Goal: Register for event/course

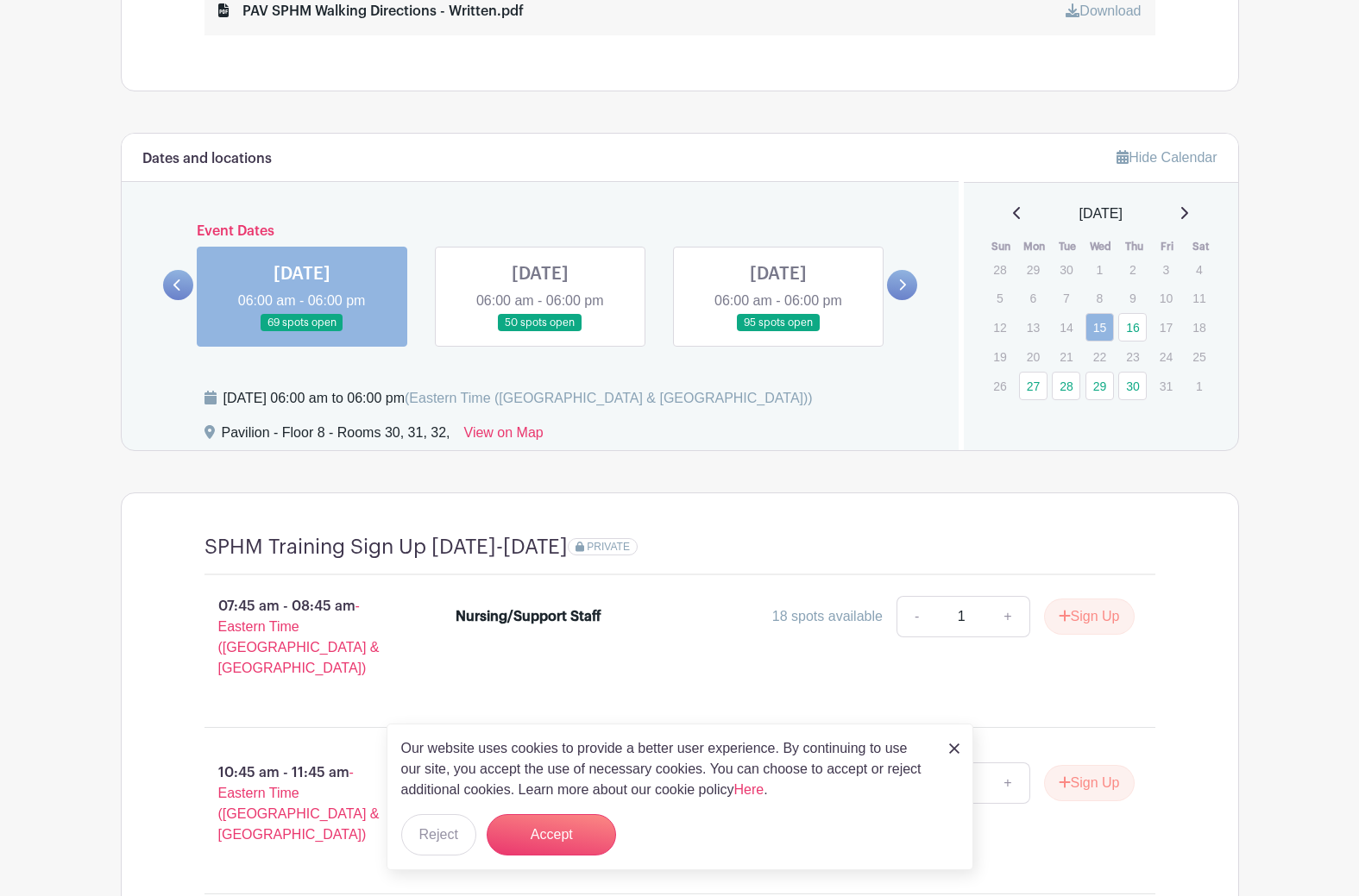
scroll to position [1207, 0]
click at [907, 278] on link at bounding box center [901, 283] width 30 height 30
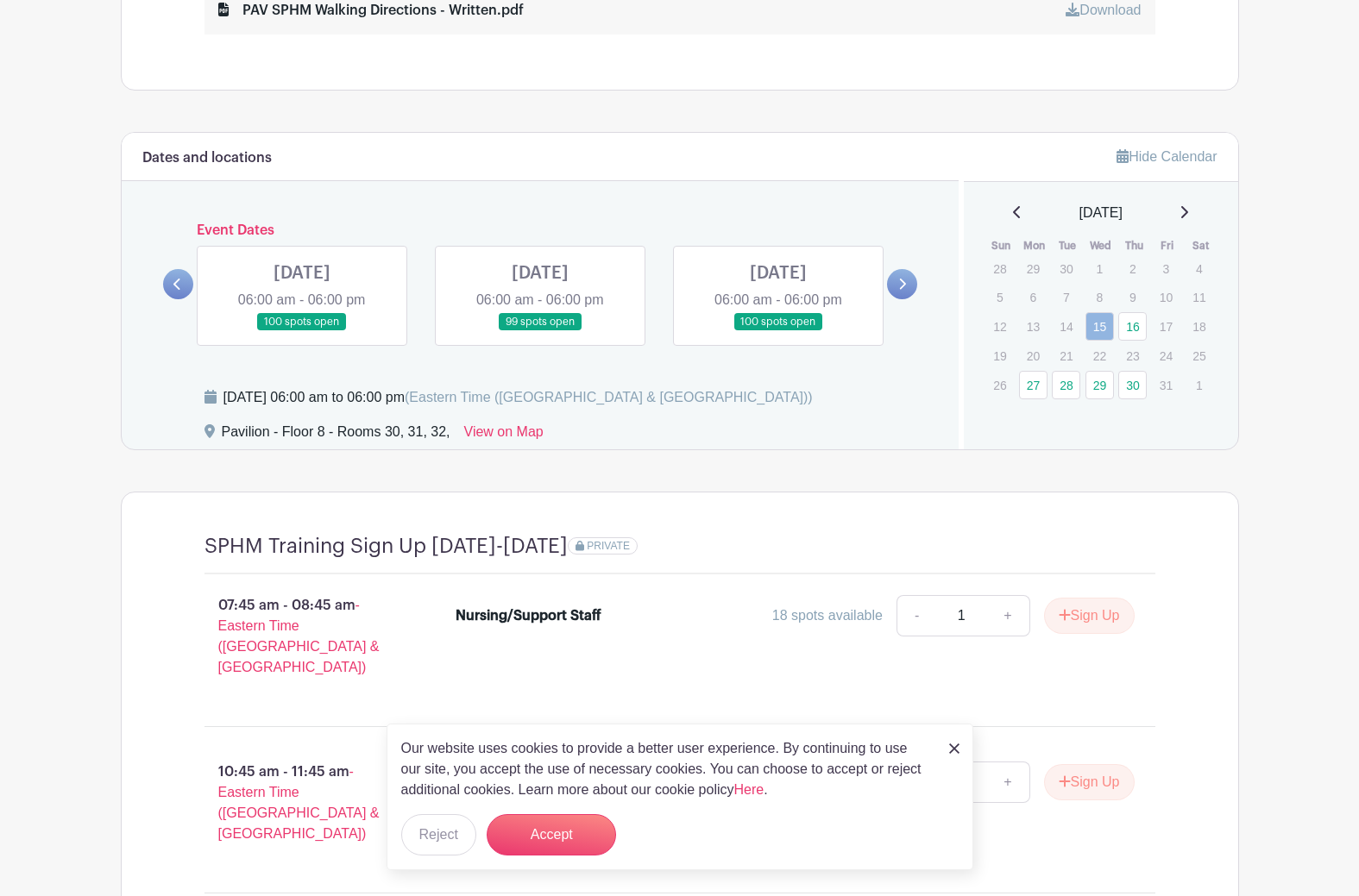
click at [907, 278] on link at bounding box center [901, 283] width 30 height 30
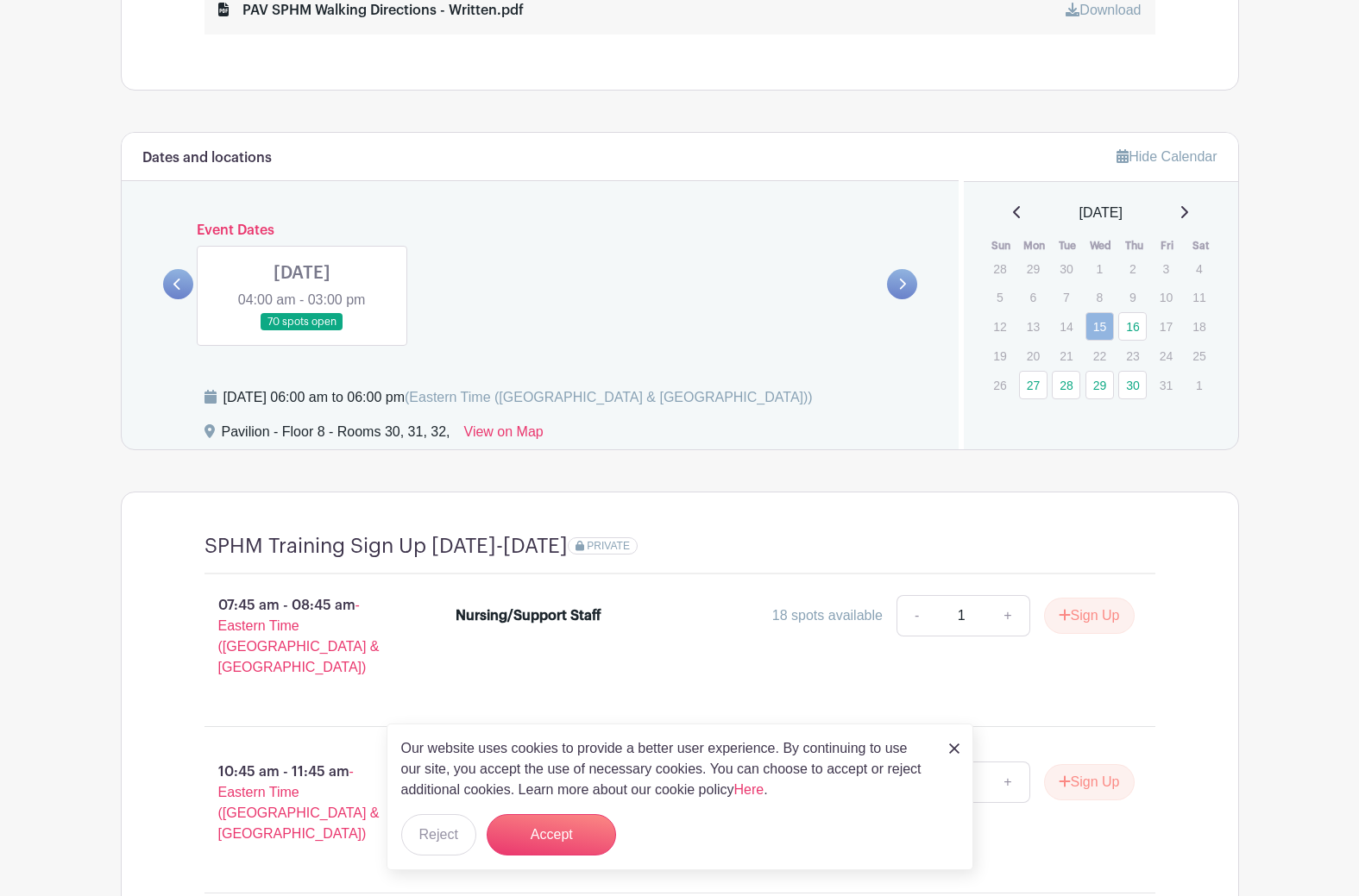
click at [182, 281] on link at bounding box center [178, 283] width 30 height 30
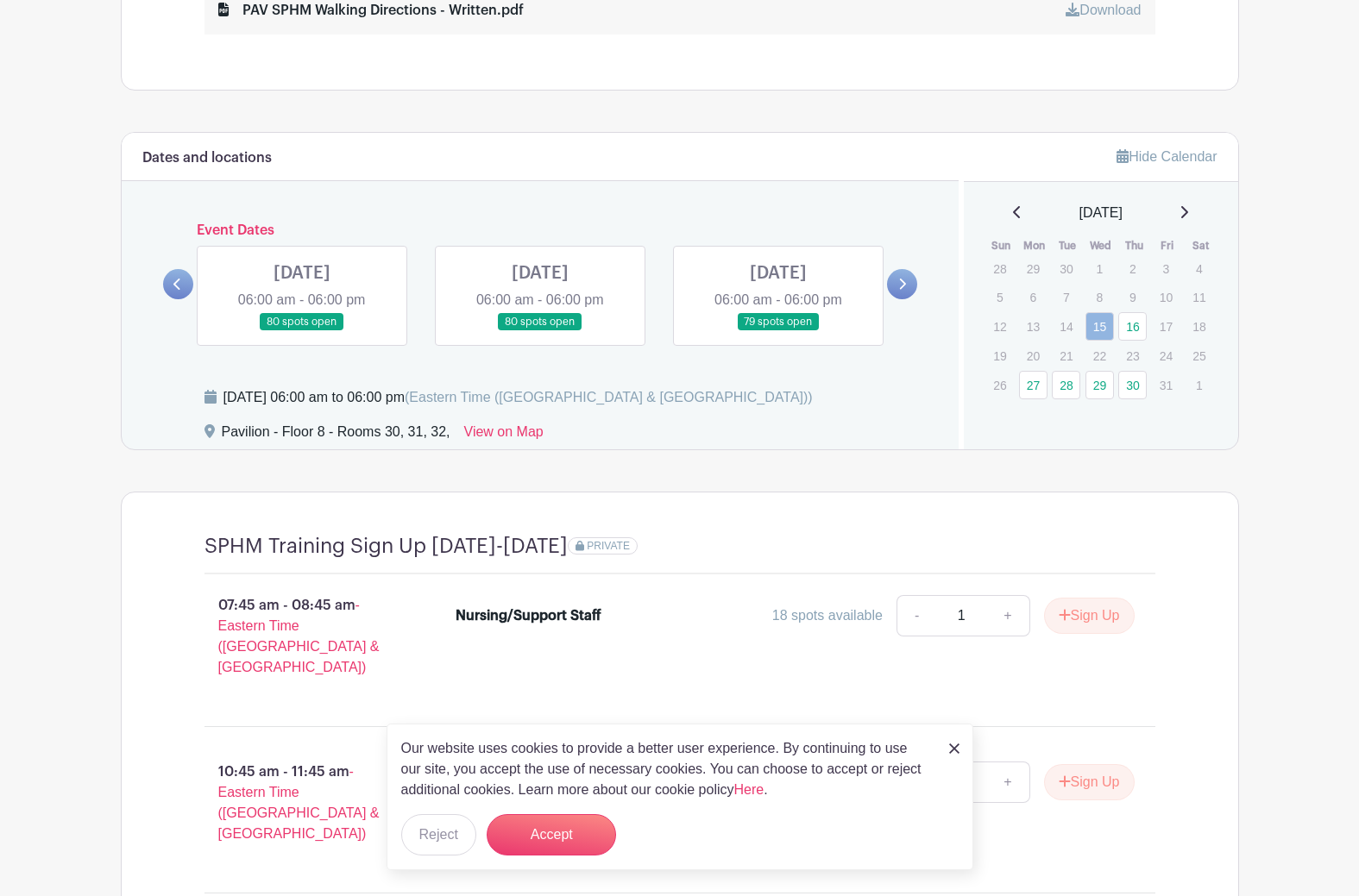
click at [182, 281] on link at bounding box center [178, 283] width 30 height 30
click at [889, 291] on div "Event Dates [DATE] 06:00 am - 06:00 pm 69 spots open [DATE] 06:00 am - 06:00 pm…" at bounding box center [540, 284] width 754 height 124
drag, startPoint x: 889, startPoint y: 291, endPoint x: 907, endPoint y: 282, distance: 20.1
click at [907, 282] on link at bounding box center [901, 283] width 30 height 30
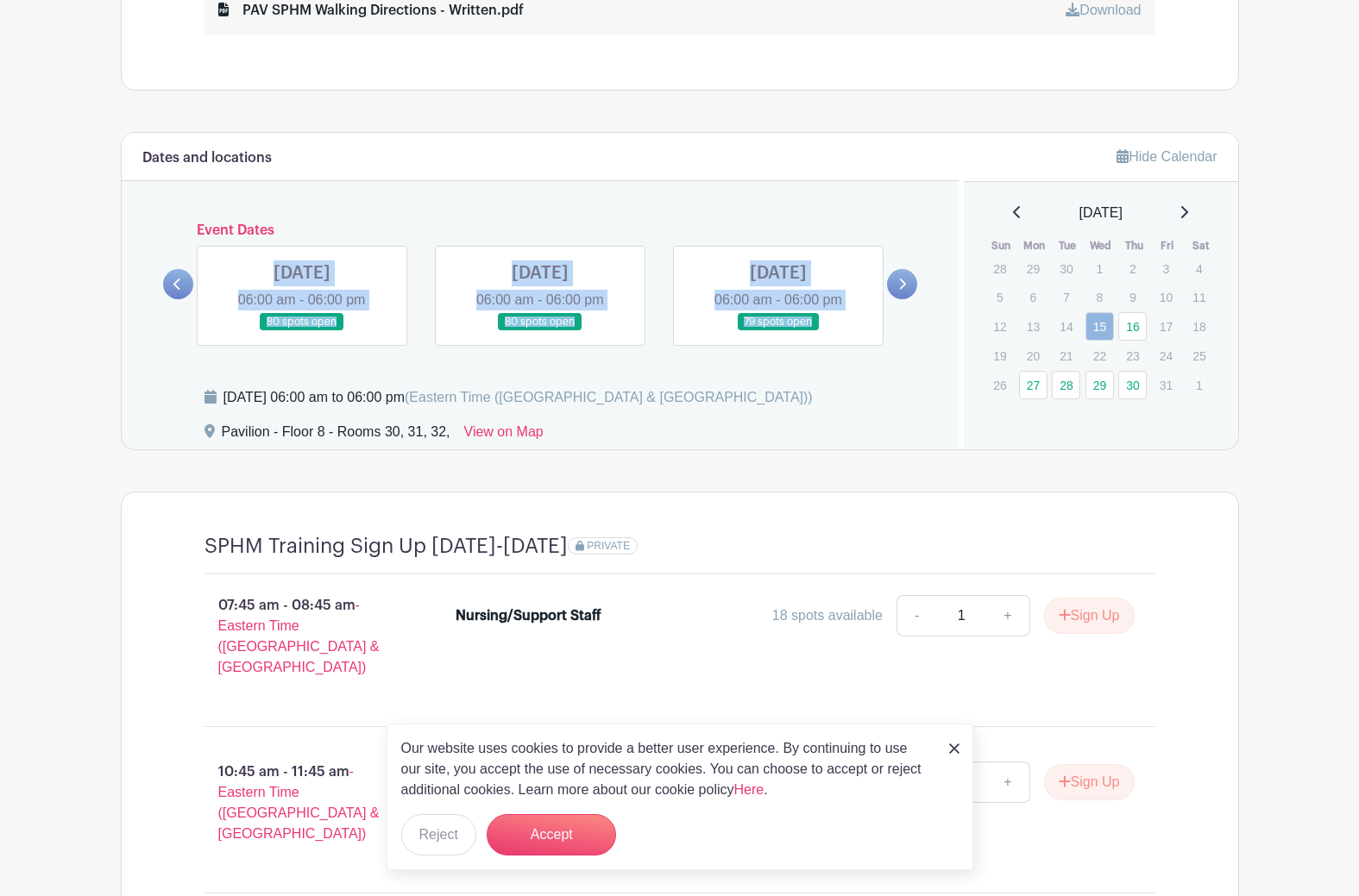
click at [907, 282] on link at bounding box center [901, 283] width 30 height 30
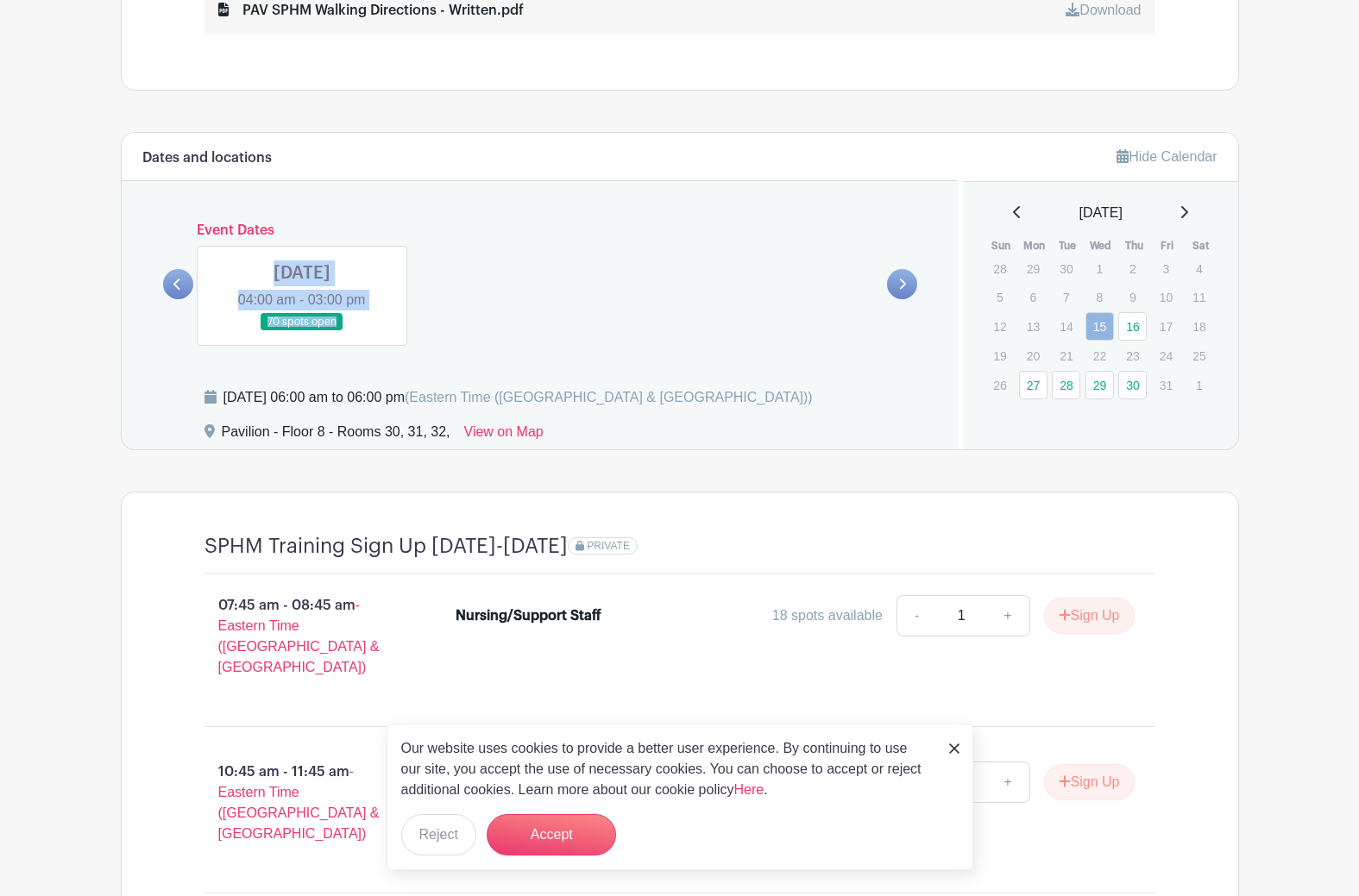
click at [545, 279] on div "[DATE] 04:00 am - 03:00 pm 70 spots open" at bounding box center [540, 289] width 715 height 114
click at [539, 822] on button "Accept" at bounding box center [551, 834] width 130 height 41
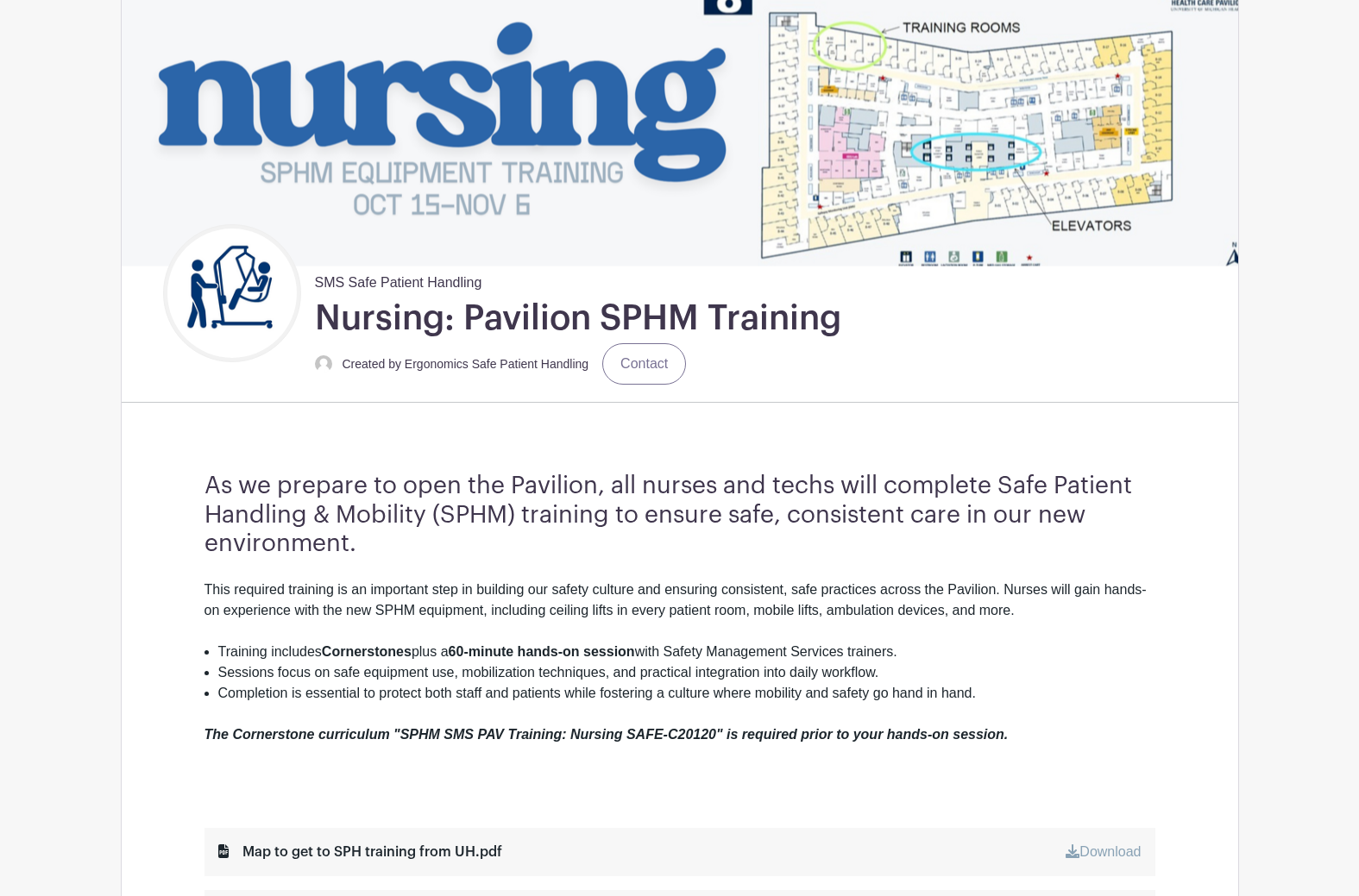
scroll to position [0, 0]
